Goal: Use online tool/utility: Use online tool/utility

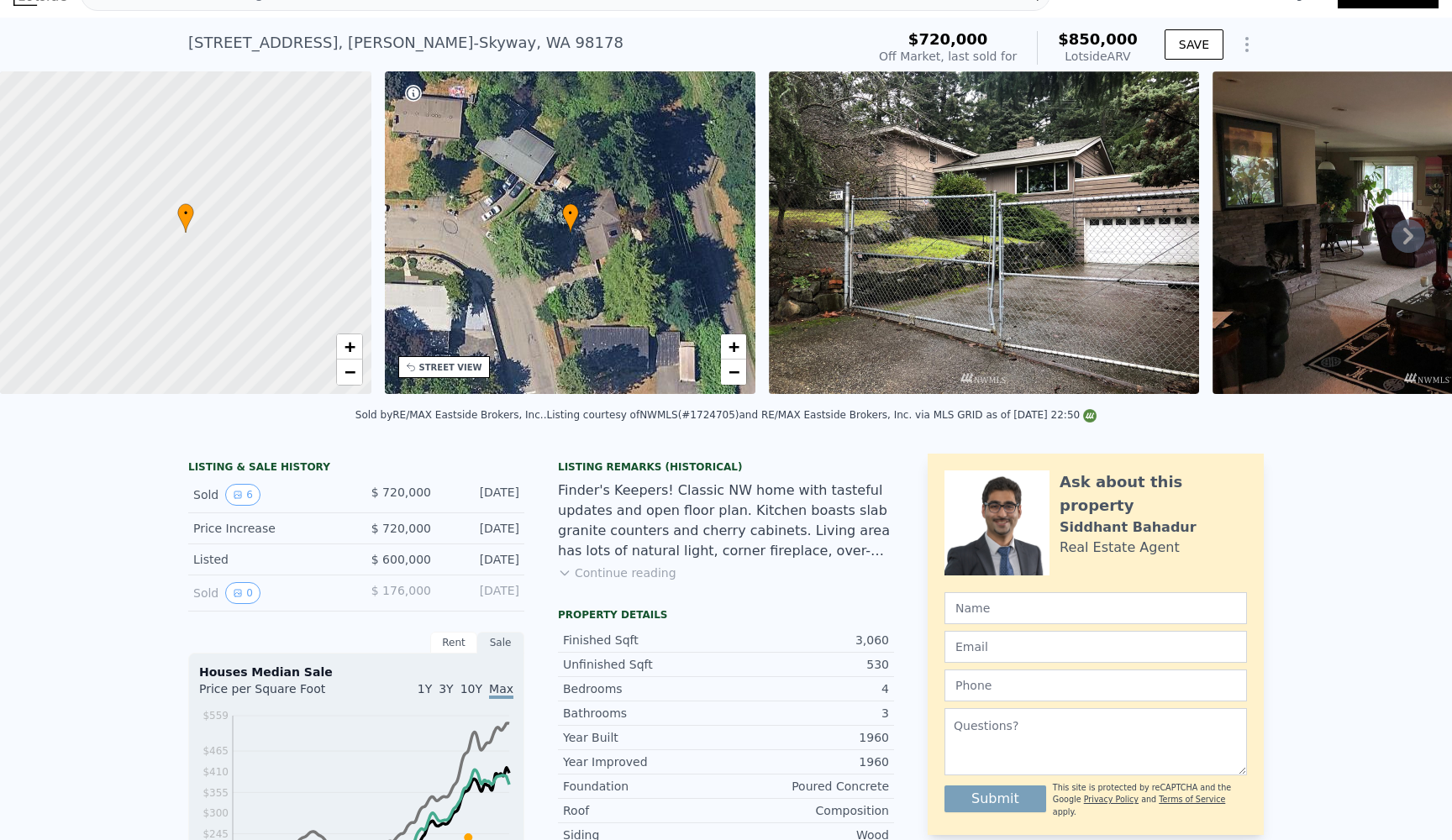
scroll to position [38, 0]
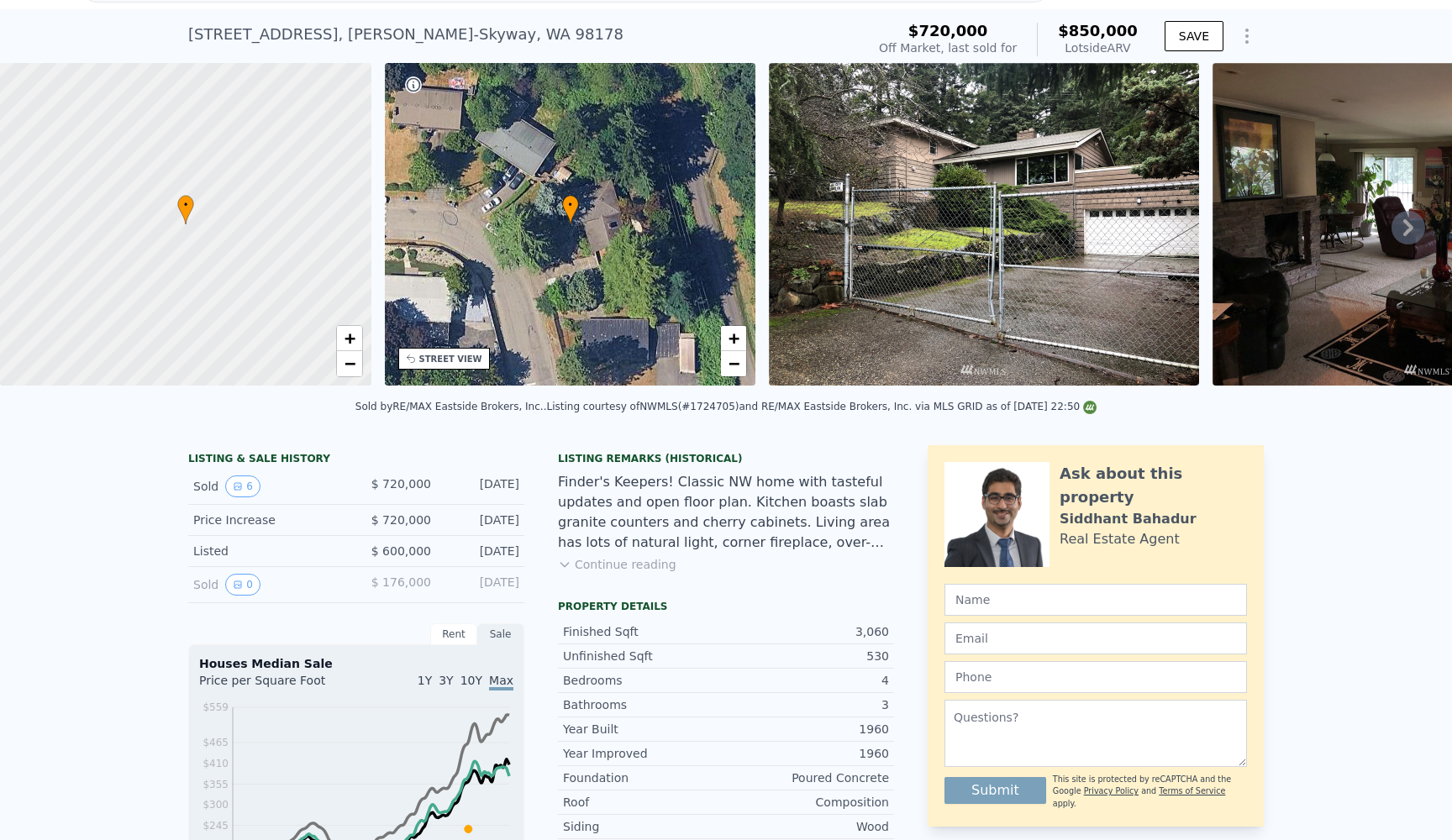
click at [1069, 32] on span "$850,000" at bounding box center [1097, 31] width 80 height 18
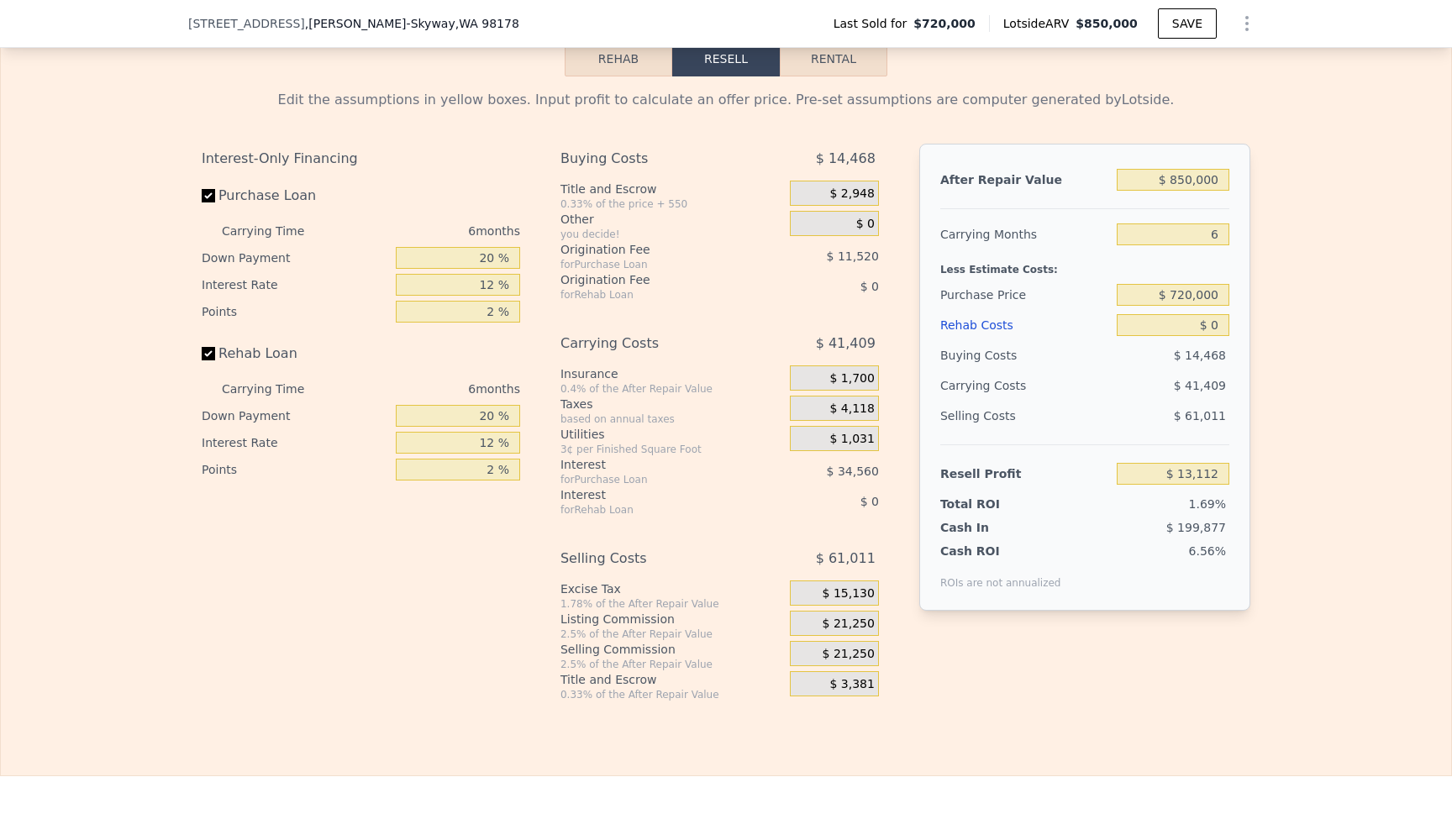
scroll to position [2537, 0]
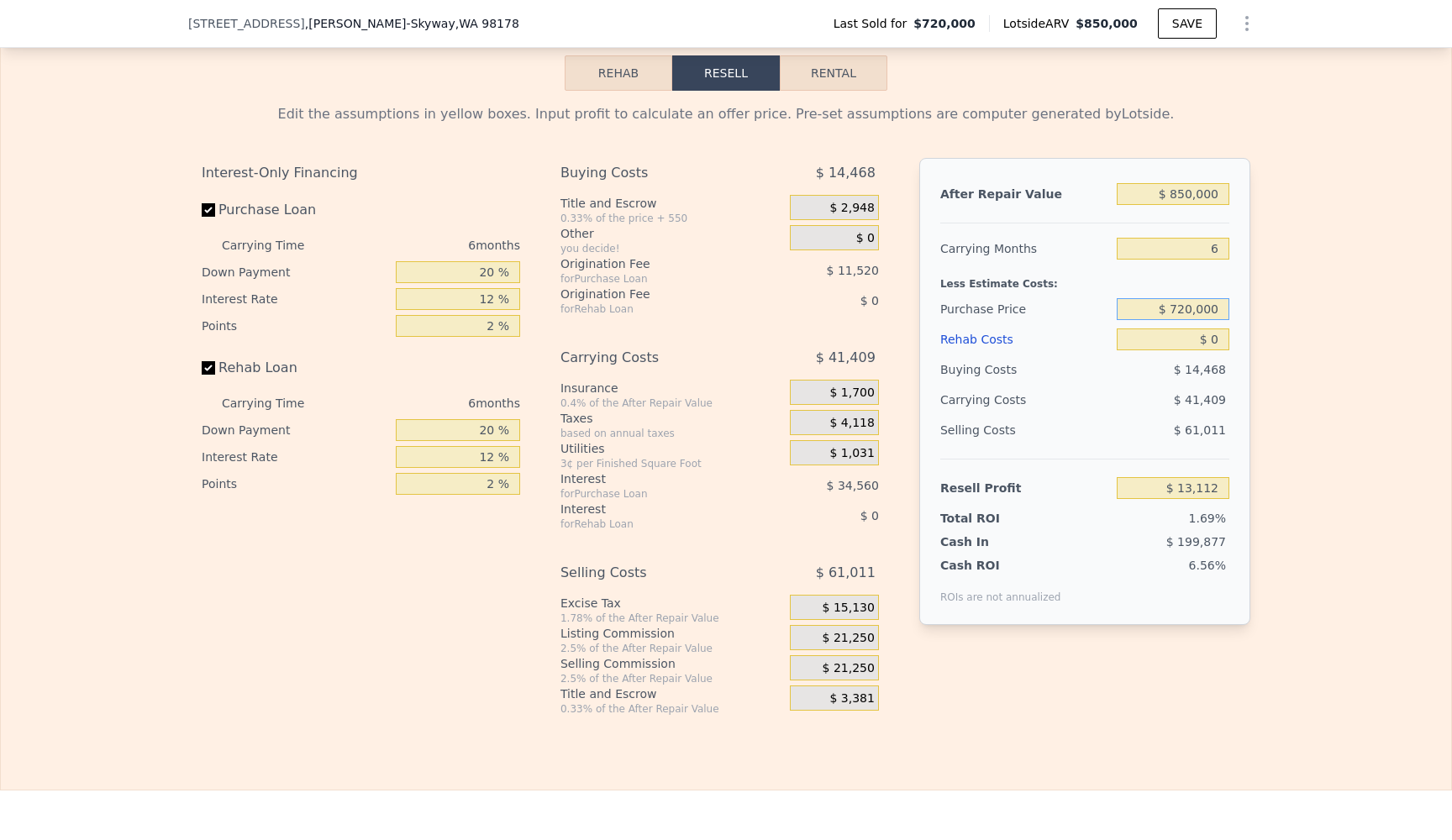
click at [1218, 308] on input "$ 720,000" at bounding box center [1173, 309] width 113 height 22
drag, startPoint x: 1218, startPoint y: 308, endPoint x: 1176, endPoint y: 307, distance: 42.0
click at [1176, 307] on input "$ 720,000" at bounding box center [1173, 309] width 113 height 22
type input "$ 670,000"
type input "$ 66,479"
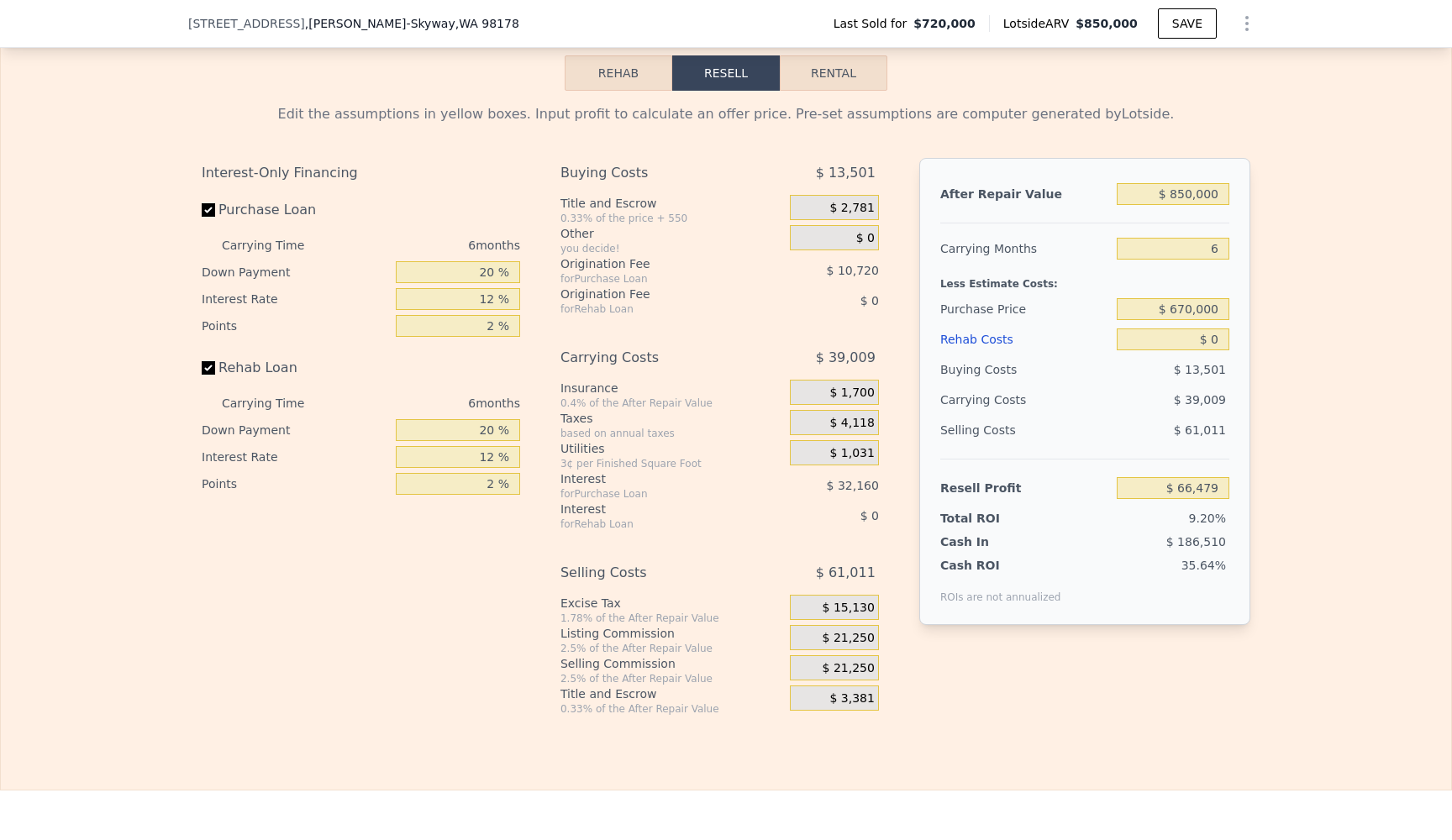
click at [1236, 340] on div "After Repair Value $ 850,000 Carrying Months 6 Less Estimate Costs: Purchase Pr…" at bounding box center [1085, 391] width 331 height 467
click at [1229, 340] on input "$ 0" at bounding box center [1173, 339] width 113 height 22
type input "$ 8"
type input "$ 66,471"
type input "$ 80"
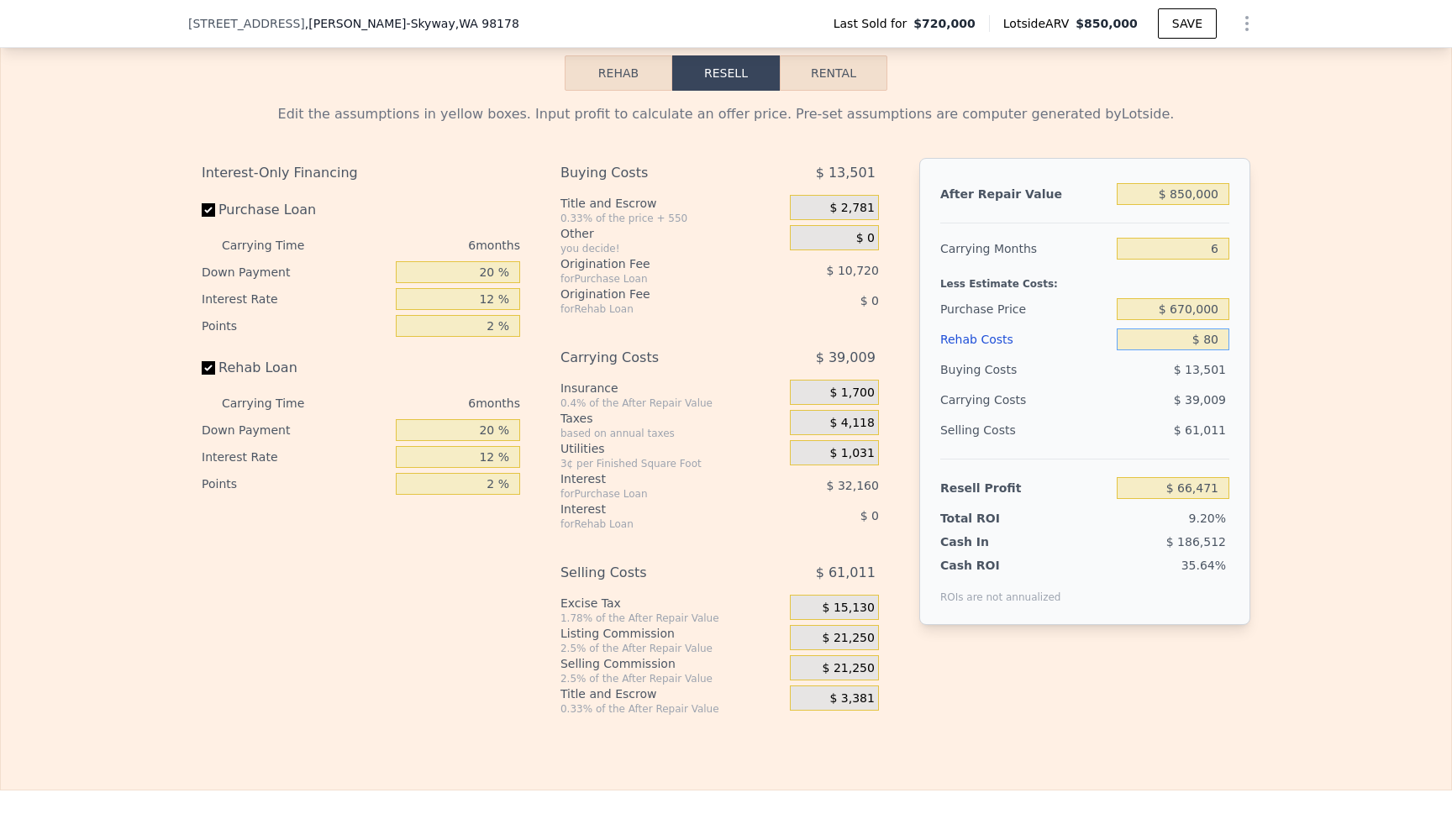
type input "$ 66,392"
type input "$ 800"
type input "$ 65,630"
type input "$ 8,000"
type input "$ 57,967"
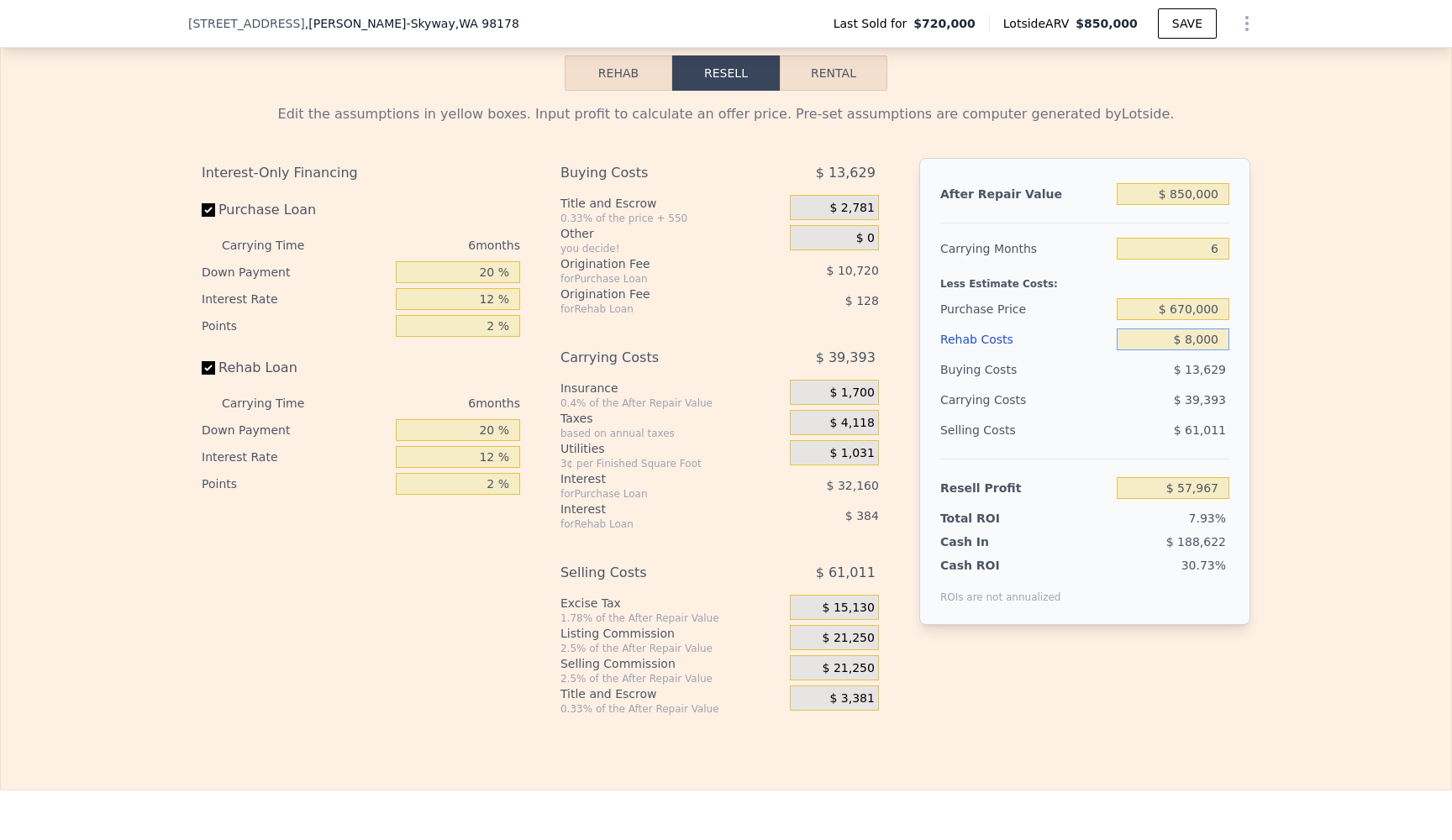
type input "$ 80,000"
type input "-$ 18,641"
click at [1390, 391] on div "Edit the assumptions in yellow boxes. Input profit to calculate an offer price.…" at bounding box center [726, 403] width 1450 height 625
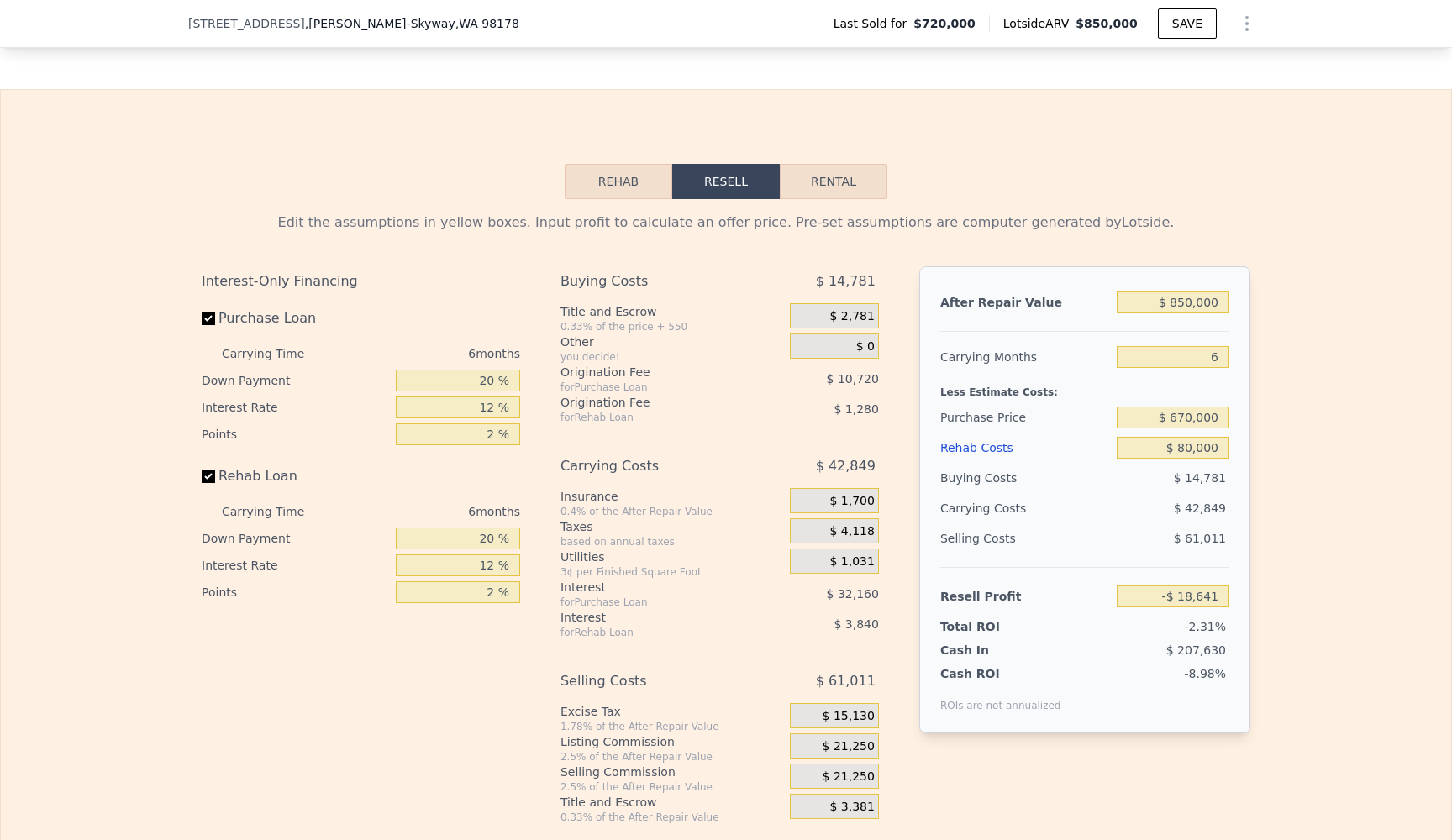
scroll to position [2433, 0]
